Goal: Task Accomplishment & Management: Use online tool/utility

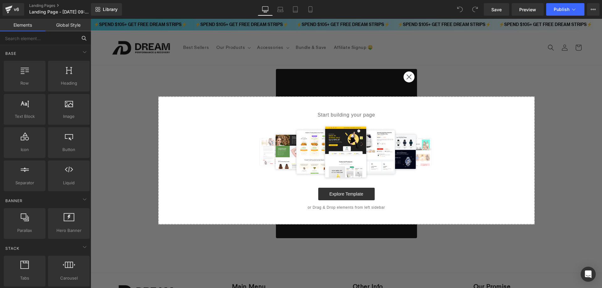
click at [41, 40] on input "text" at bounding box center [38, 38] width 77 height 14
click at [408, 76] on div "Select your layout" at bounding box center [347, 144] width 512 height 159
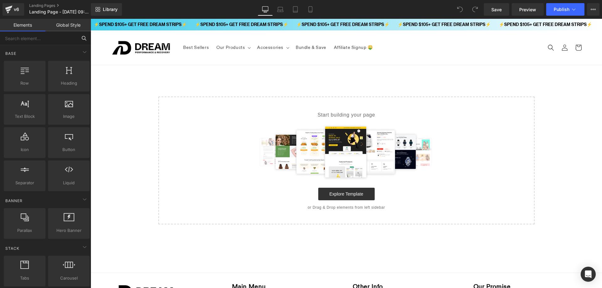
click at [49, 35] on input "text" at bounding box center [38, 38] width 77 height 14
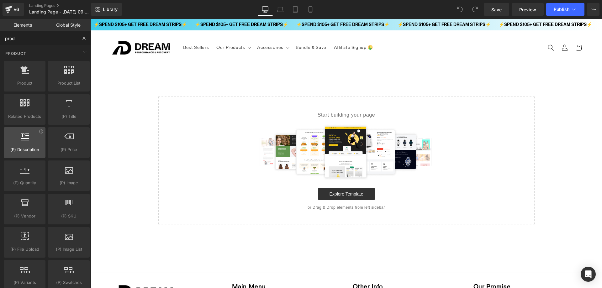
type input "prod"
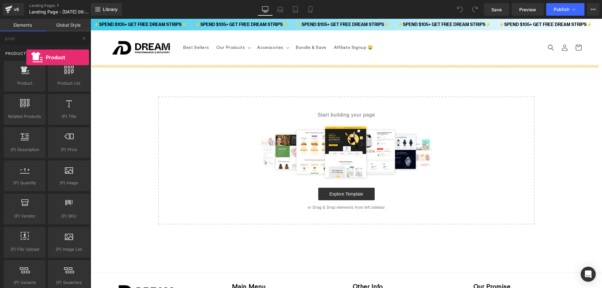
drag, startPoint x: 29, startPoint y: 80, endPoint x: 26, endPoint y: 57, distance: 22.8
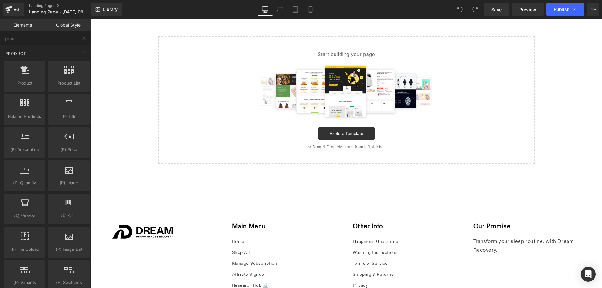
scroll to position [63, 0]
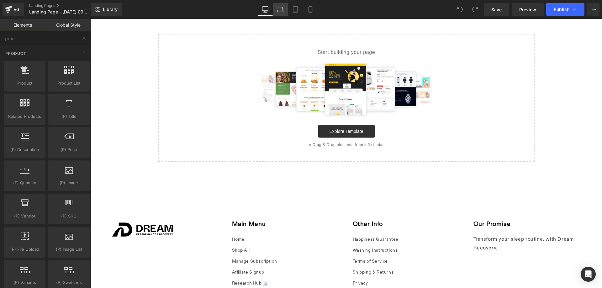
click at [283, 8] on icon at bounding box center [280, 8] width 5 height 3
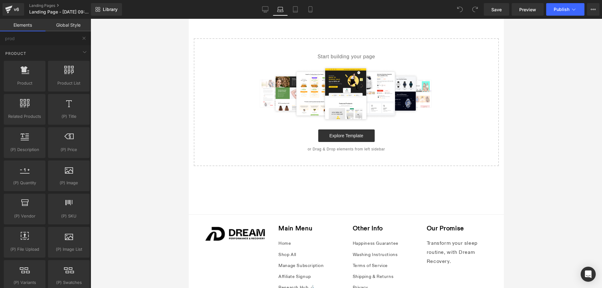
scroll to position [0, 0]
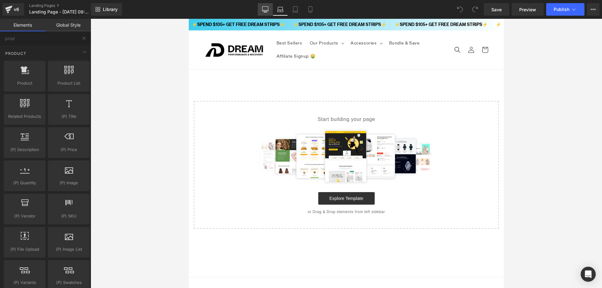
click at [264, 10] on icon at bounding box center [265, 9] width 6 height 6
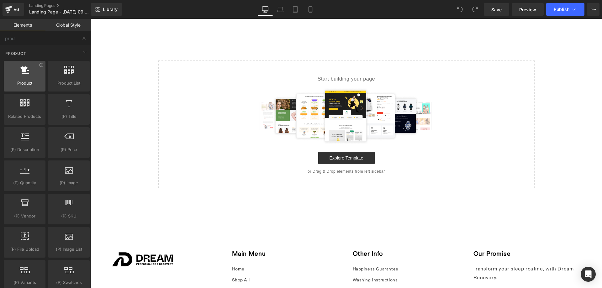
scroll to position [46, 0]
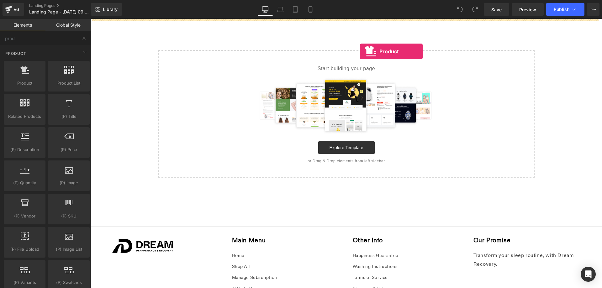
drag, startPoint x: 120, startPoint y: 98, endPoint x: 360, endPoint y: 51, distance: 244.6
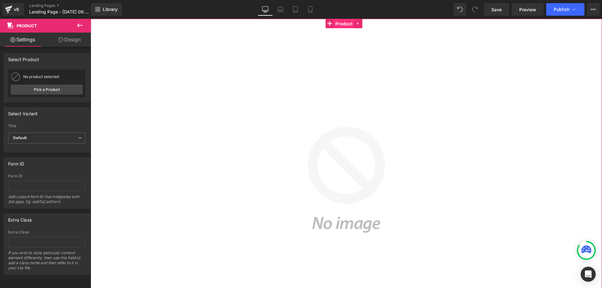
click at [342, 25] on span "Product" at bounding box center [344, 23] width 20 height 9
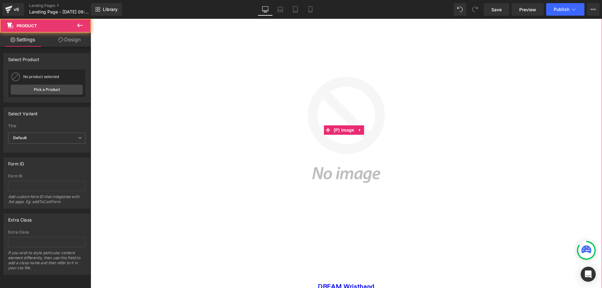
scroll to position [172, 0]
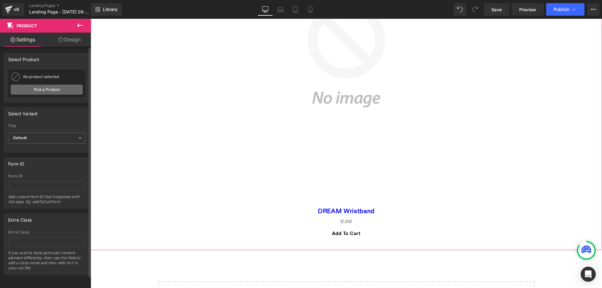
click at [50, 89] on link "Pick a Product" at bounding box center [47, 90] width 72 height 10
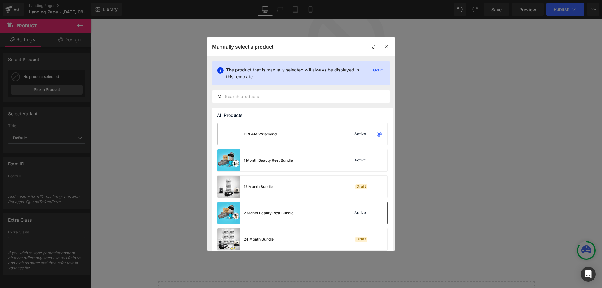
click at [297, 212] on div "2 Month Beauty Rest Bundle Active" at bounding box center [302, 213] width 170 height 22
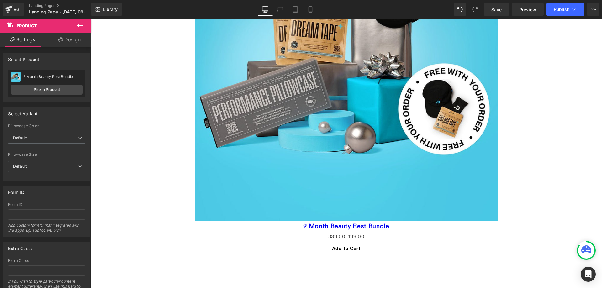
click at [448, 75] on img at bounding box center [346, 69] width 303 height 303
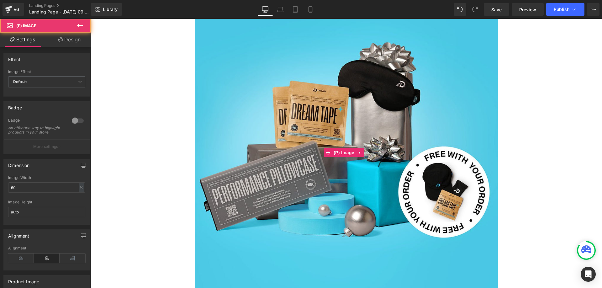
scroll to position [31, 0]
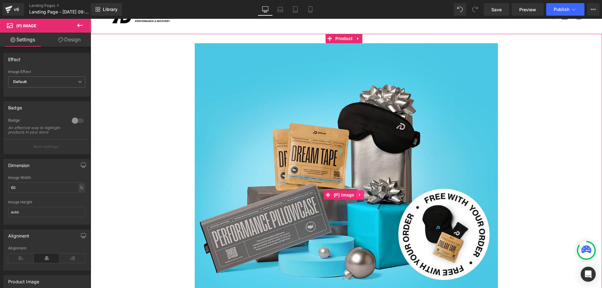
click at [362, 194] on icon at bounding box center [360, 195] width 4 height 5
click at [365, 194] on icon at bounding box center [364, 195] width 4 height 4
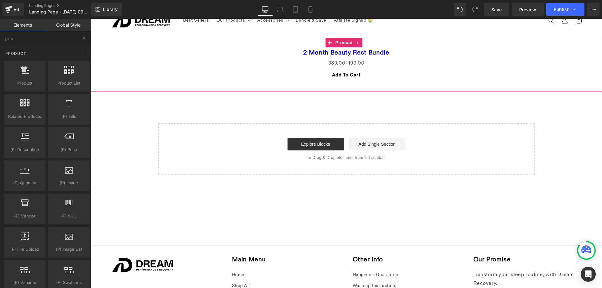
scroll to position [0, 0]
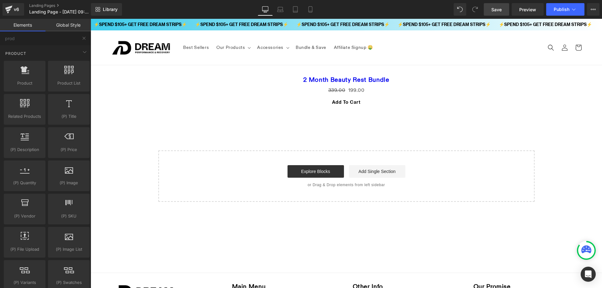
click at [502, 7] on span "Save" at bounding box center [497, 9] width 10 height 7
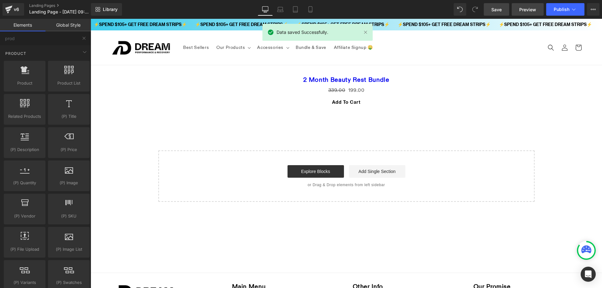
click at [520, 8] on span "Preview" at bounding box center [527, 9] width 17 height 7
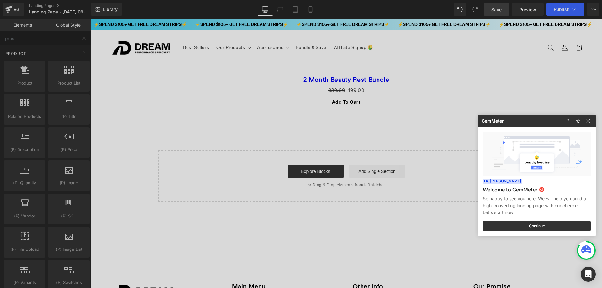
click at [283, 90] on div at bounding box center [301, 144] width 602 height 288
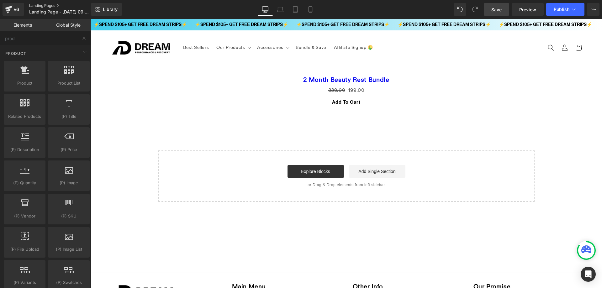
click at [38, 5] on link "Landing Pages" at bounding box center [65, 5] width 72 height 5
